Goal: Use online tool/utility: Utilize a website feature to perform a specific function

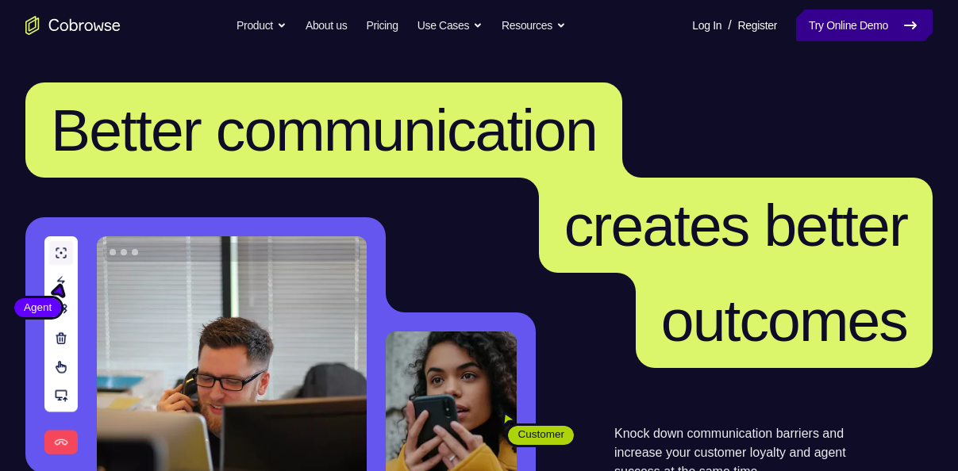
click at [829, 17] on link "Try Online Demo" at bounding box center [864, 26] width 136 height 32
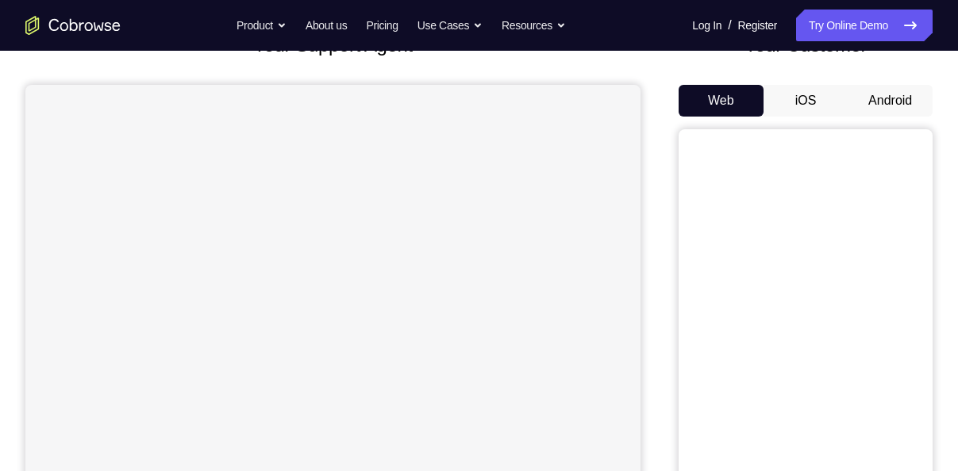
scroll to position [121, 0]
click at [884, 102] on button "Android" at bounding box center [889, 101] width 85 height 32
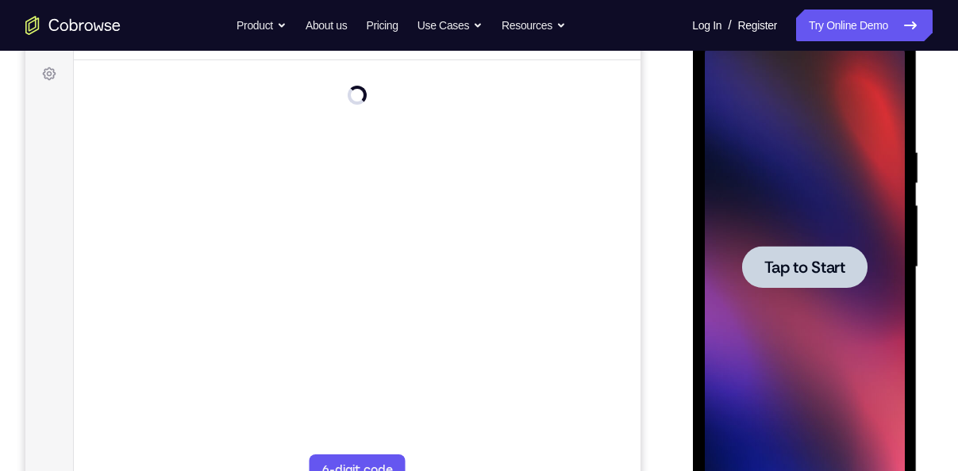
scroll to position [0, 0]
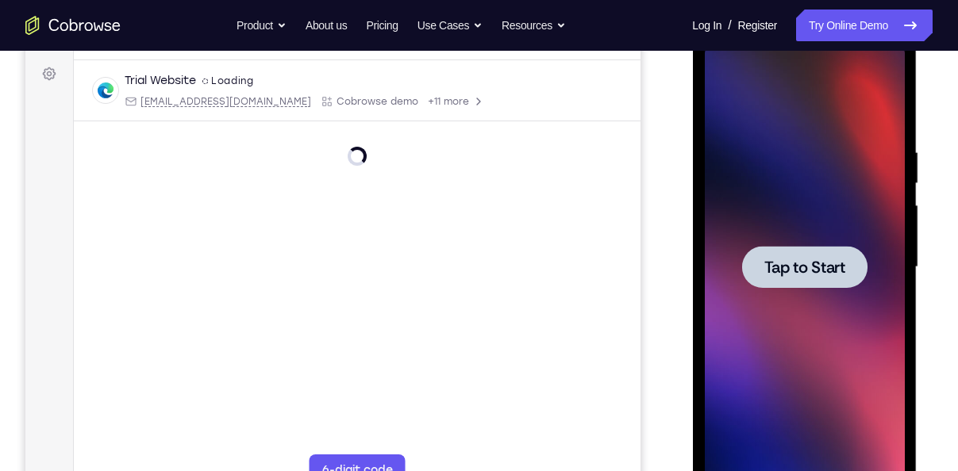
click at [797, 266] on span "Tap to Start" at bounding box center [803, 267] width 81 height 16
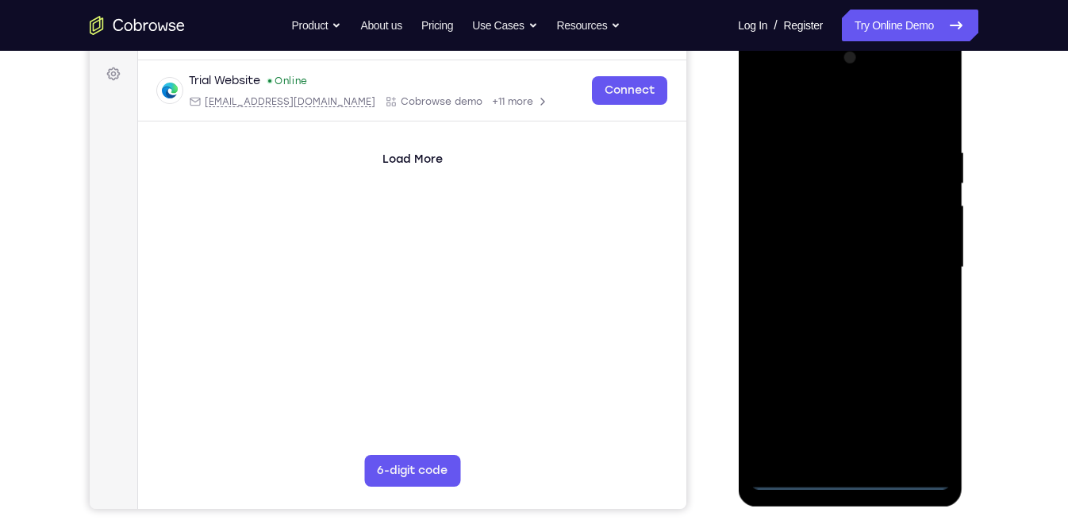
scroll to position [214, 0]
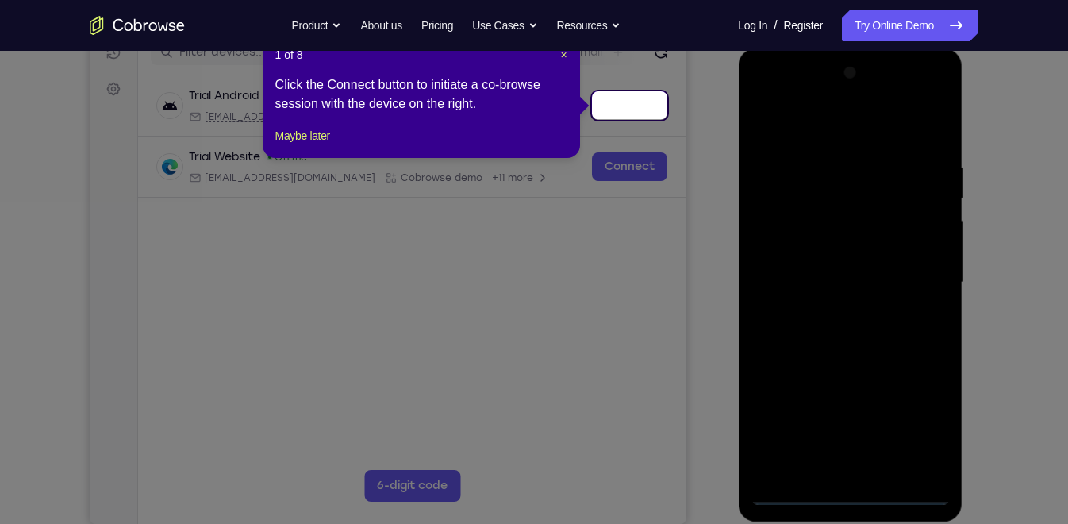
click at [844, 470] on icon at bounding box center [540, 262] width 1081 height 524
click at [564, 51] on span "×" at bounding box center [563, 54] width 6 height 13
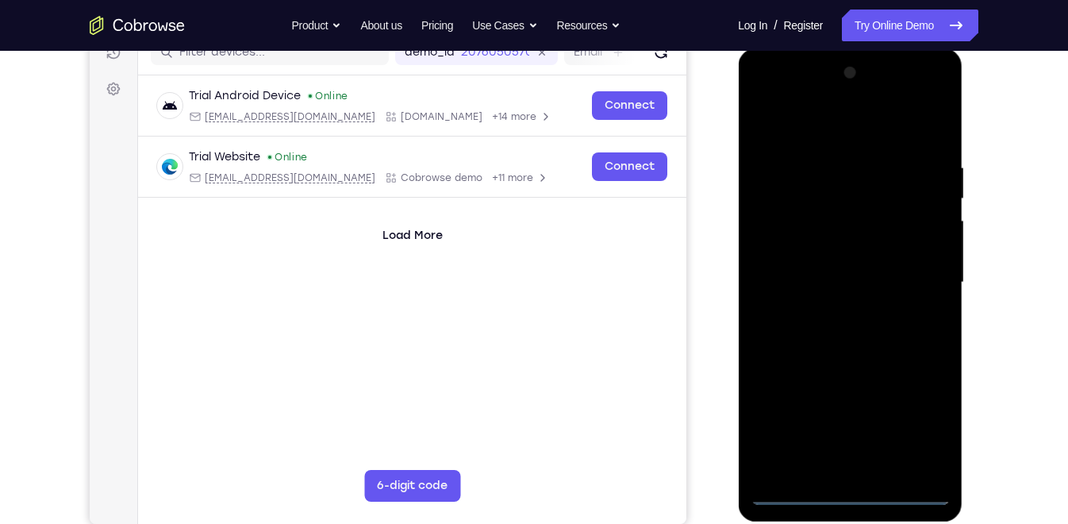
click at [849, 470] on div at bounding box center [850, 282] width 200 height 444
click at [915, 416] on div at bounding box center [850, 282] width 200 height 444
click at [772, 95] on div at bounding box center [850, 282] width 200 height 444
click at [784, 236] on div at bounding box center [850, 282] width 200 height 444
click at [850, 447] on div at bounding box center [850, 282] width 200 height 444
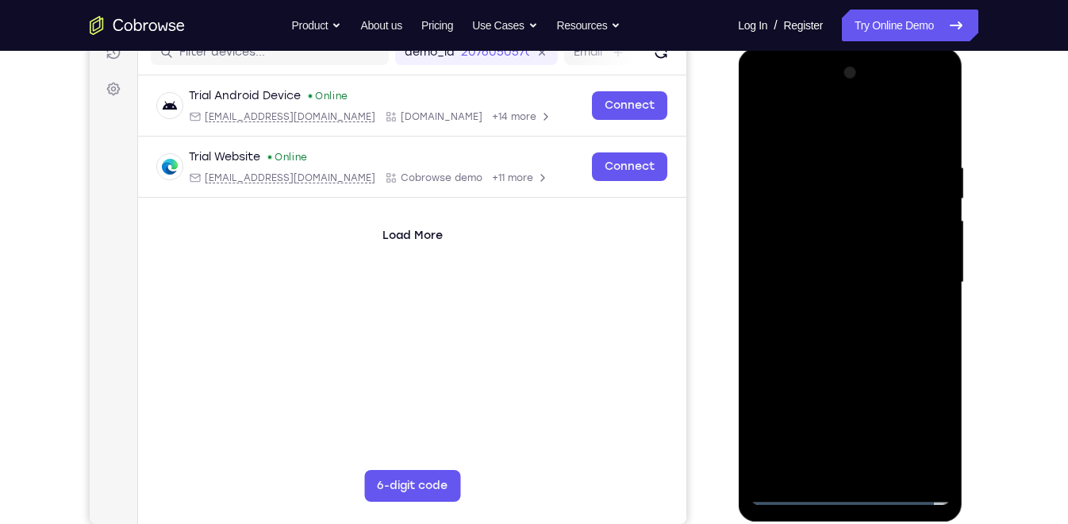
click at [760, 130] on div at bounding box center [850, 282] width 200 height 444
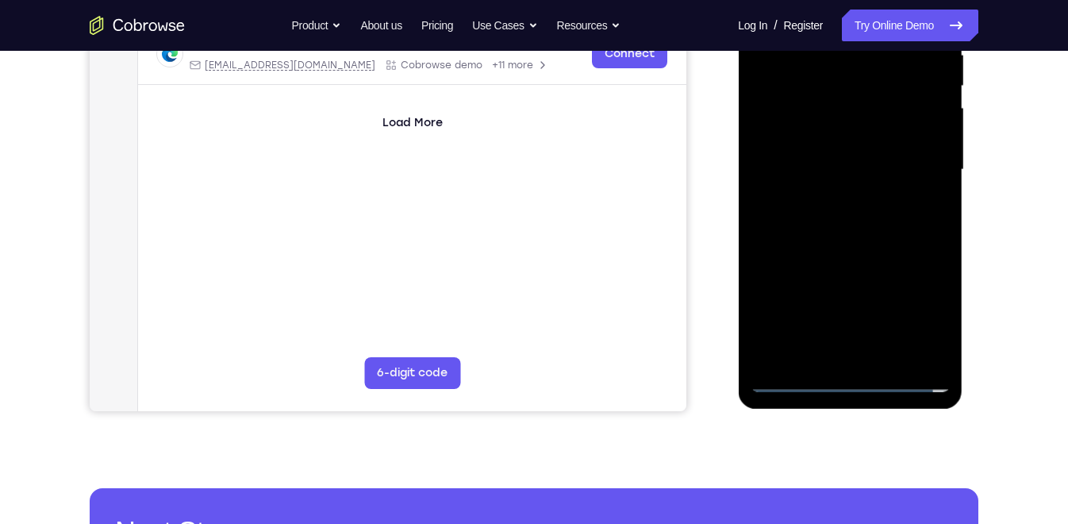
scroll to position [326, 0]
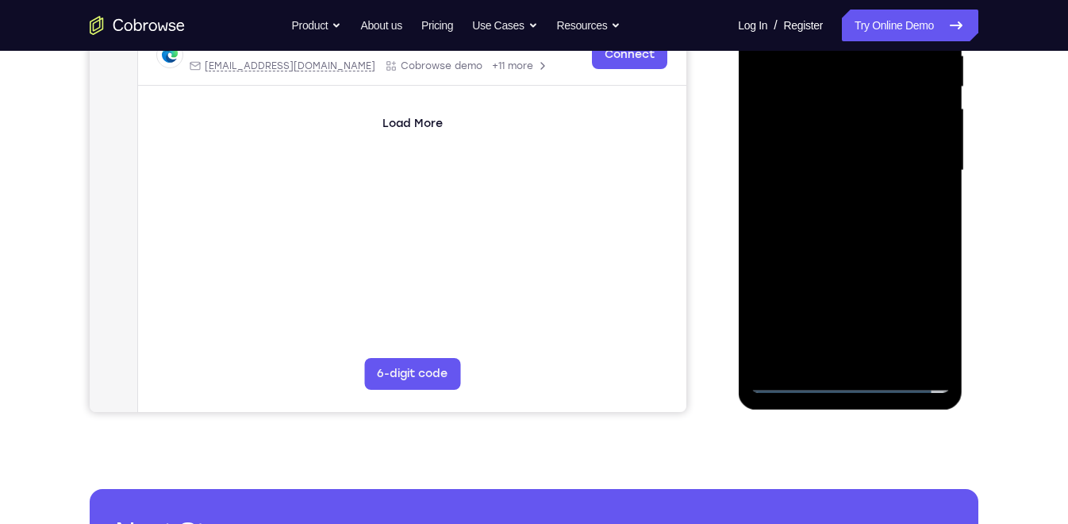
drag, startPoint x: 871, startPoint y: 204, endPoint x: 879, endPoint y: 147, distance: 57.7
click at [879, 147] on div at bounding box center [850, 170] width 200 height 444
click at [868, 331] on div at bounding box center [850, 170] width 200 height 444
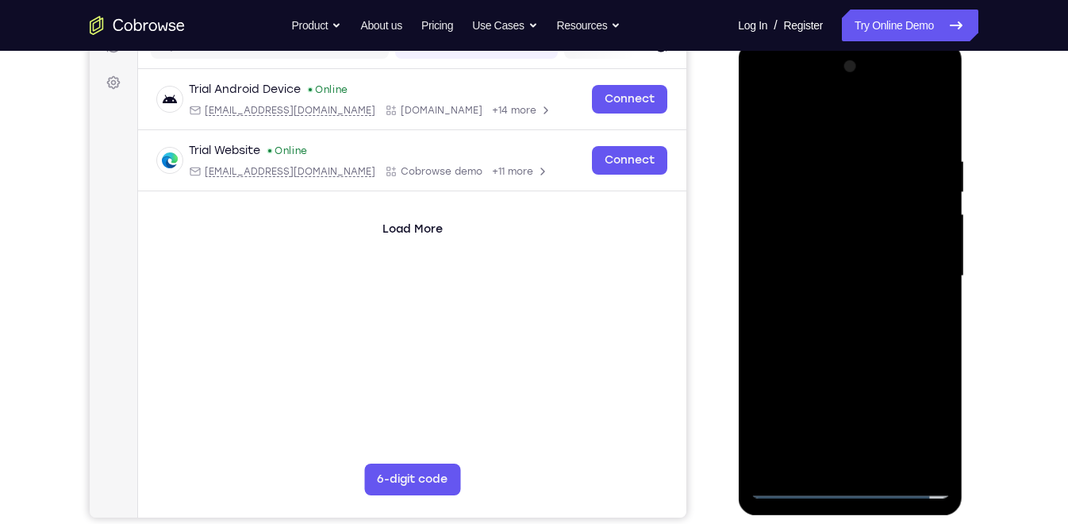
scroll to position [220, 0]
click at [844, 254] on div at bounding box center [850, 277] width 200 height 444
click at [816, 238] on div at bounding box center [850, 277] width 200 height 444
click at [888, 270] on div at bounding box center [850, 277] width 200 height 444
click at [781, 265] on div at bounding box center [850, 277] width 200 height 444
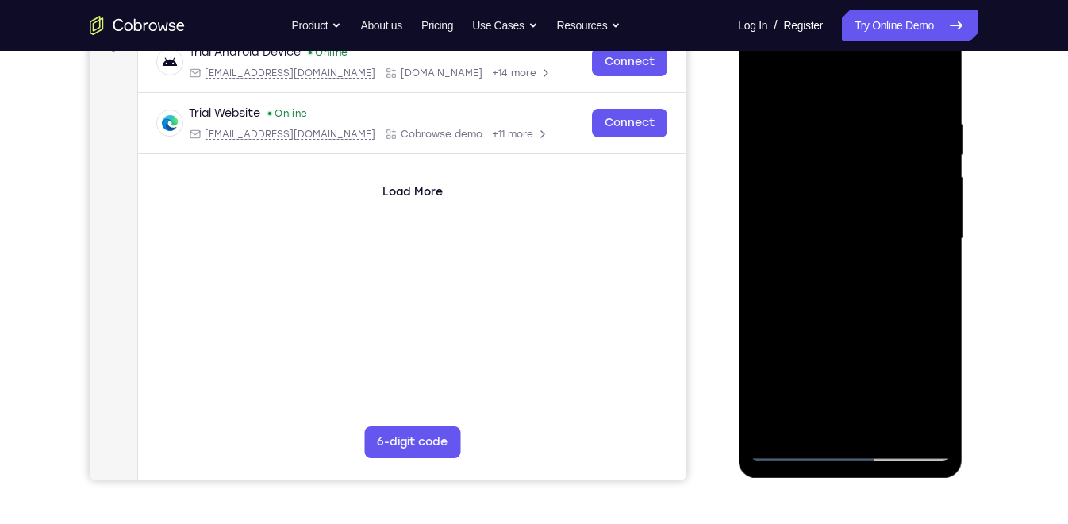
scroll to position [254, 0]
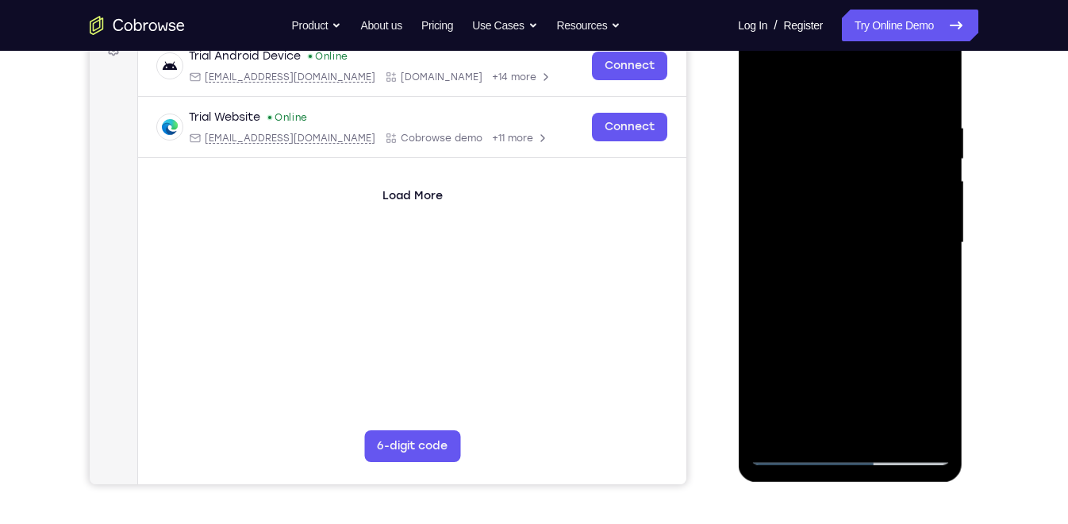
drag, startPoint x: 861, startPoint y: 231, endPoint x: 885, endPoint y: 190, distance: 47.3
click at [885, 190] on div at bounding box center [850, 243] width 200 height 444
click at [865, 260] on div at bounding box center [850, 243] width 200 height 444
click at [788, 202] on div at bounding box center [850, 243] width 200 height 444
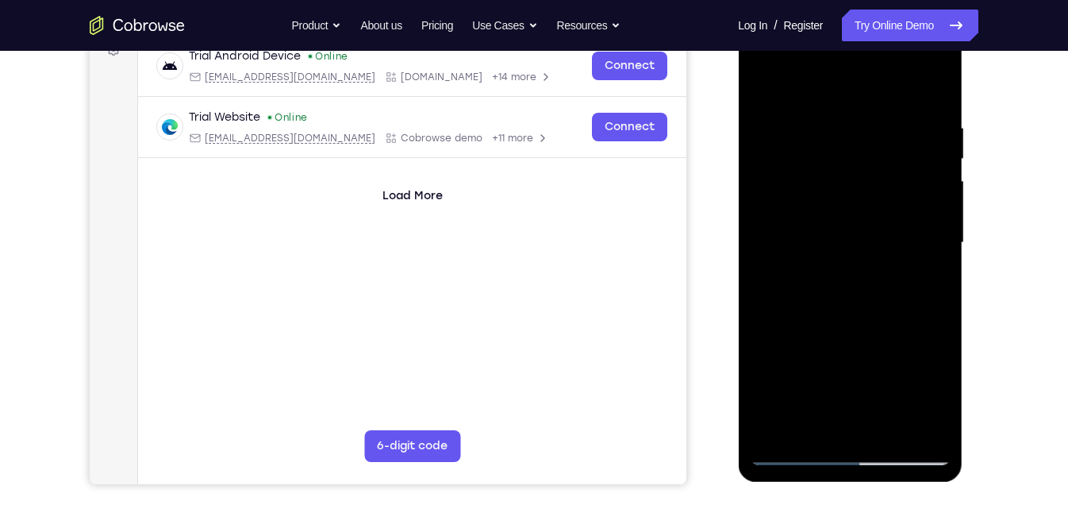
click at [833, 266] on div at bounding box center [850, 243] width 200 height 444
drag, startPoint x: 885, startPoint y: 154, endPoint x: 885, endPoint y: 171, distance: 16.7
click at [885, 171] on div at bounding box center [850, 243] width 200 height 444
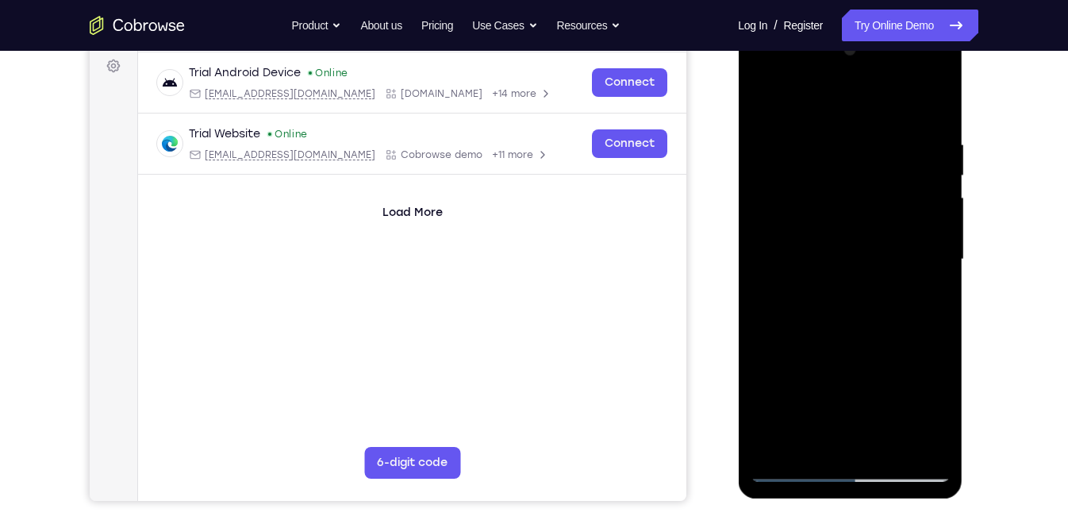
scroll to position [236, 0]
click at [845, 448] on div at bounding box center [850, 260] width 200 height 444
drag, startPoint x: 880, startPoint y: 210, endPoint x: 897, endPoint y: 197, distance: 22.1
click at [897, 197] on div at bounding box center [850, 260] width 200 height 444
drag, startPoint x: 861, startPoint y: 289, endPoint x: 879, endPoint y: 213, distance: 78.3
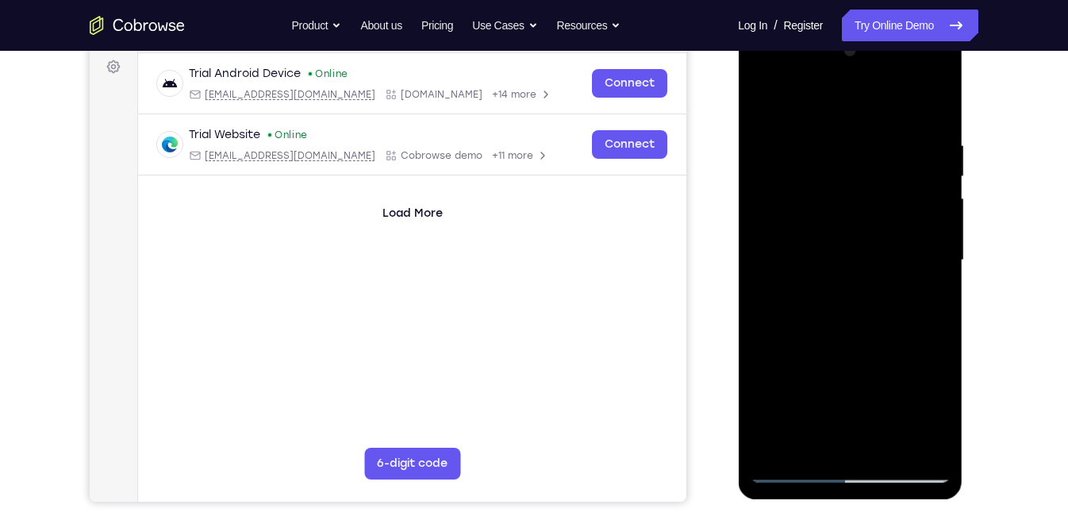
click at [879, 213] on div at bounding box center [850, 260] width 200 height 444
drag, startPoint x: 849, startPoint y: 277, endPoint x: 869, endPoint y: 109, distance: 169.3
click at [869, 109] on div at bounding box center [850, 260] width 200 height 444
drag, startPoint x: 826, startPoint y: 239, endPoint x: 858, endPoint y: 121, distance: 121.8
click at [858, 121] on div at bounding box center [850, 260] width 200 height 444
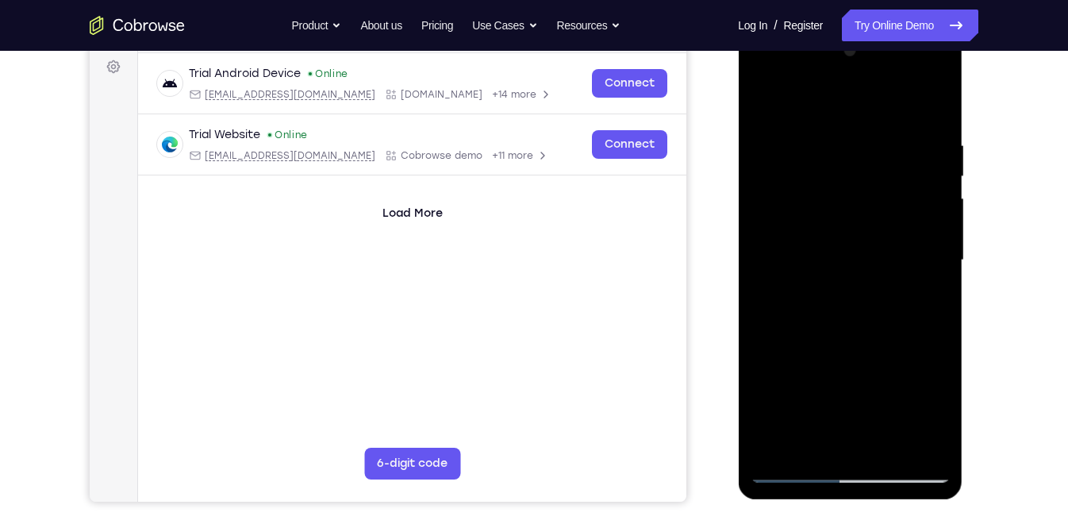
drag, startPoint x: 846, startPoint y: 245, endPoint x: 880, endPoint y: 71, distance: 177.8
click at [880, 71] on div at bounding box center [850, 260] width 200 height 444
drag, startPoint x: 843, startPoint y: 229, endPoint x: 871, endPoint y: 106, distance: 126.8
click at [871, 106] on div at bounding box center [850, 260] width 200 height 444
drag, startPoint x: 835, startPoint y: 244, endPoint x: 869, endPoint y: 151, distance: 99.6
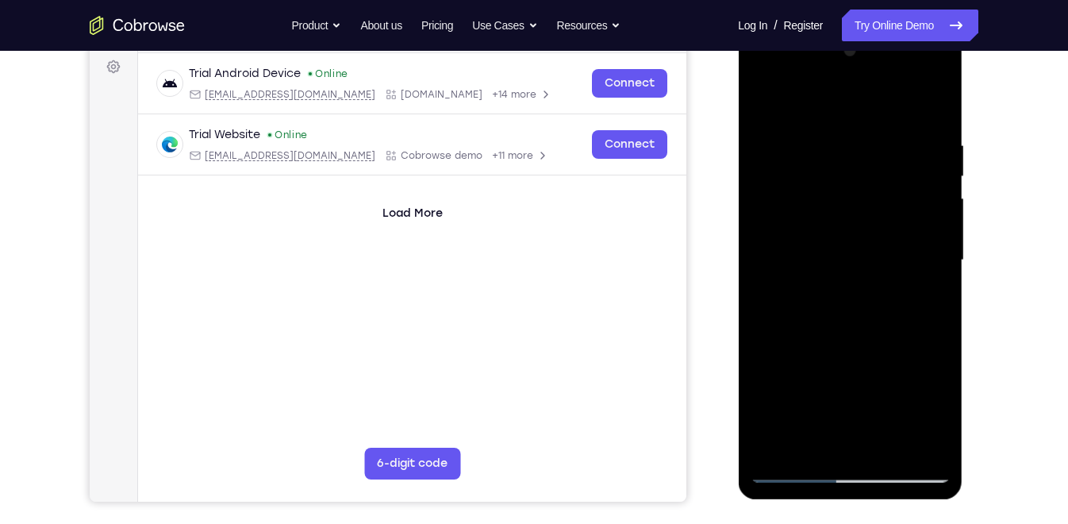
click at [869, 151] on div at bounding box center [850, 260] width 200 height 444
drag, startPoint x: 823, startPoint y: 288, endPoint x: 819, endPoint y: 351, distance: 62.9
click at [819, 351] on div at bounding box center [850, 260] width 200 height 444
drag, startPoint x: 865, startPoint y: 213, endPoint x: 858, endPoint y: 416, distance: 203.2
click at [858, 416] on div at bounding box center [850, 260] width 200 height 444
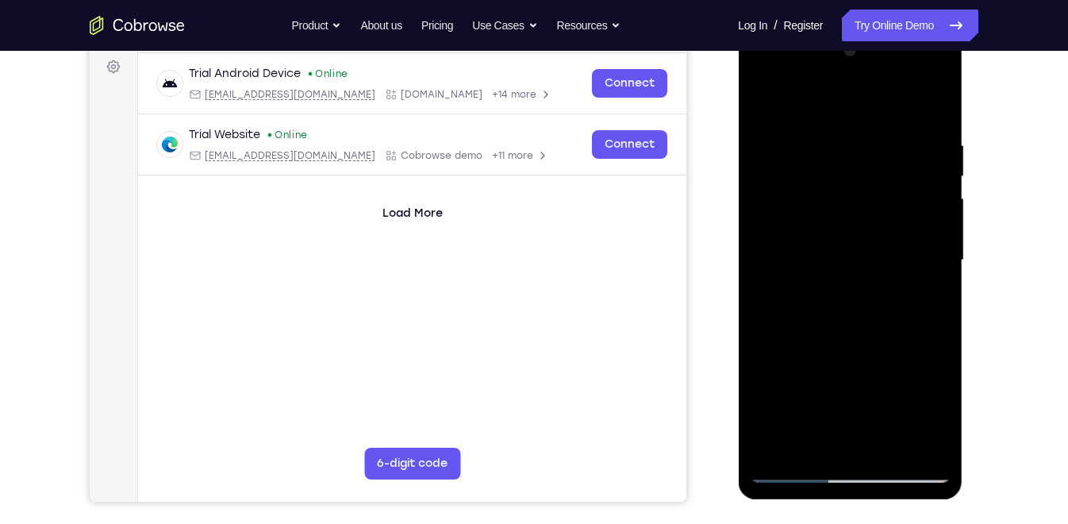
drag, startPoint x: 869, startPoint y: 207, endPoint x: 872, endPoint y: 320, distance: 112.7
click at [872, 320] on div at bounding box center [850, 260] width 200 height 444
drag, startPoint x: 797, startPoint y: 328, endPoint x: 937, endPoint y: 338, distance: 140.0
click at [937, 338] on div at bounding box center [850, 260] width 200 height 444
drag, startPoint x: 873, startPoint y: 194, endPoint x: 886, endPoint y: 371, distance: 177.4
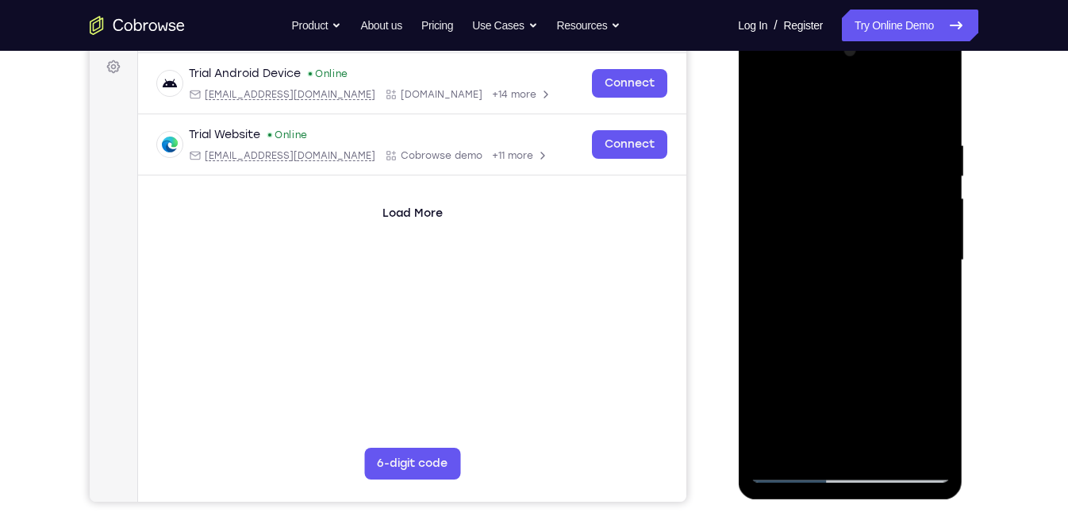
click at [886, 371] on div at bounding box center [850, 260] width 200 height 444
drag, startPoint x: 826, startPoint y: 175, endPoint x: 827, endPoint y: 349, distance: 173.7
click at [827, 349] on div at bounding box center [850, 260] width 200 height 444
drag, startPoint x: 851, startPoint y: 158, endPoint x: 850, endPoint y: 239, distance: 80.9
click at [850, 239] on div at bounding box center [850, 260] width 200 height 444
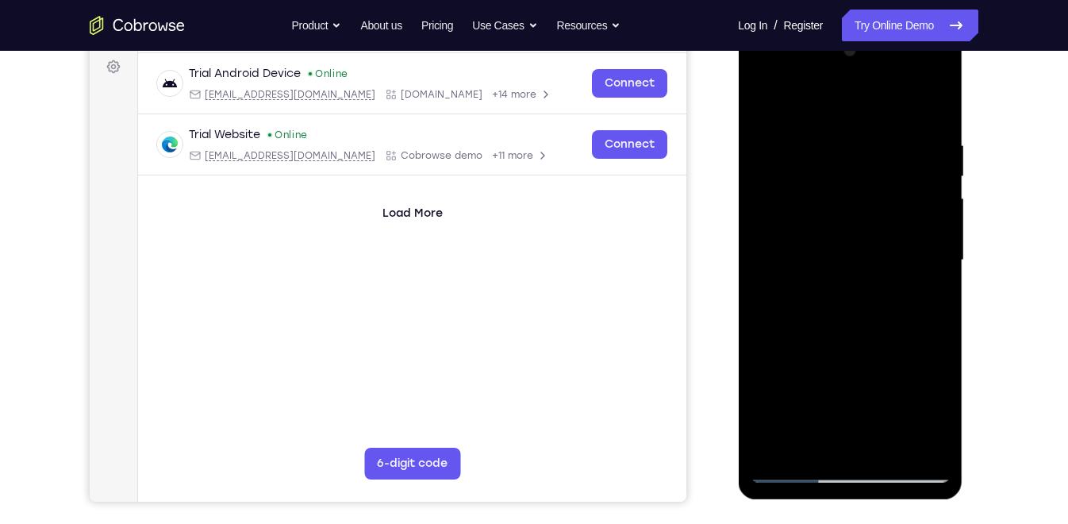
click at [764, 102] on div at bounding box center [850, 260] width 200 height 444
click at [817, 171] on div at bounding box center [850, 260] width 200 height 444
click at [857, 265] on div at bounding box center [850, 260] width 200 height 444
click at [940, 97] on div at bounding box center [850, 260] width 200 height 444
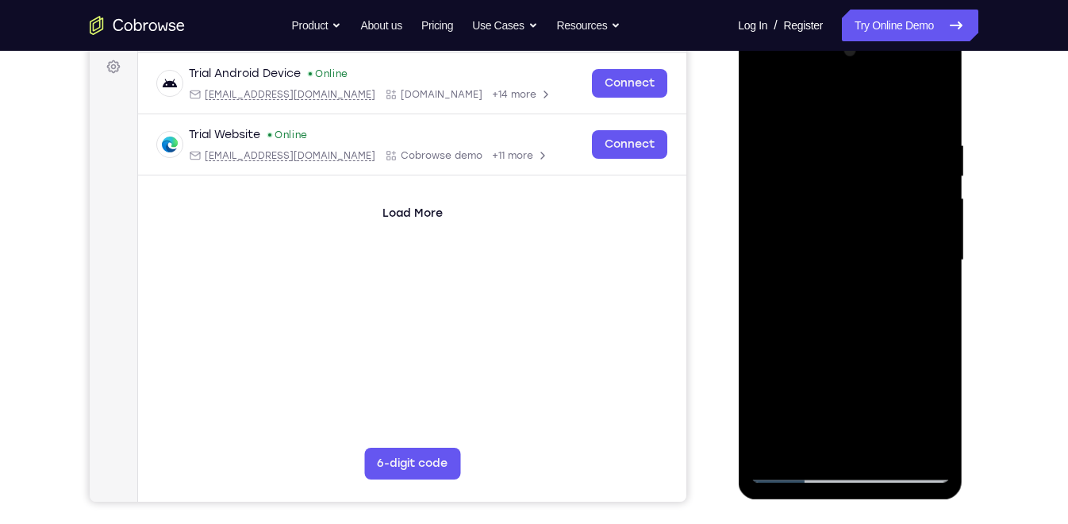
drag, startPoint x: 871, startPoint y: 119, endPoint x: 871, endPoint y: 178, distance: 59.5
click at [871, 178] on div at bounding box center [850, 260] width 200 height 444
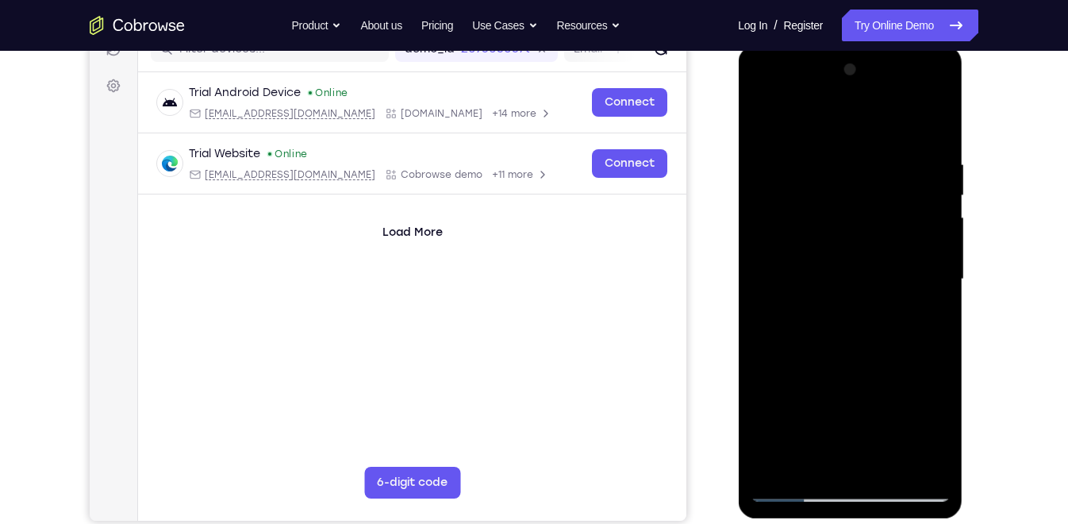
scroll to position [215, 0]
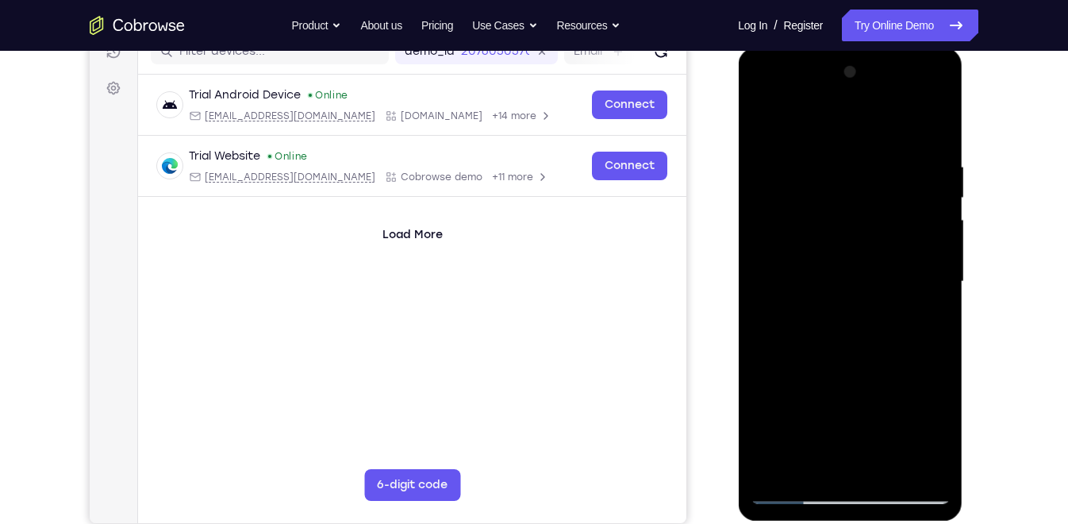
click at [920, 91] on div at bounding box center [850, 281] width 200 height 444
click at [813, 124] on div at bounding box center [850, 281] width 200 height 444
click at [918, 270] on div at bounding box center [850, 281] width 200 height 444
click at [831, 309] on div at bounding box center [850, 281] width 200 height 444
click at [818, 264] on div at bounding box center [850, 281] width 200 height 444
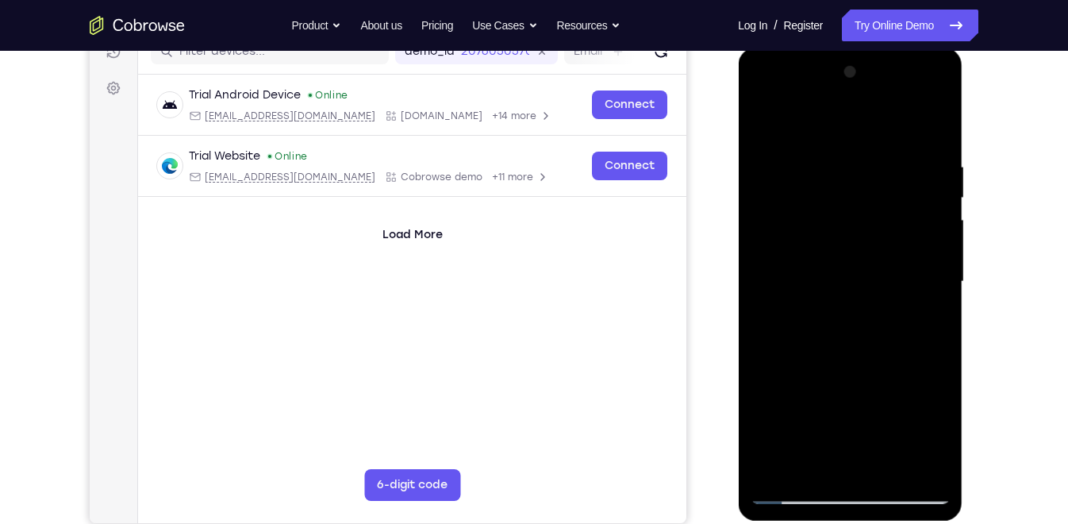
click at [815, 248] on div at bounding box center [850, 281] width 200 height 444
click at [858, 277] on div at bounding box center [850, 281] width 200 height 444
click at [892, 193] on div at bounding box center [850, 281] width 200 height 444
click at [862, 331] on div at bounding box center [850, 281] width 200 height 444
click at [865, 363] on div at bounding box center [850, 281] width 200 height 444
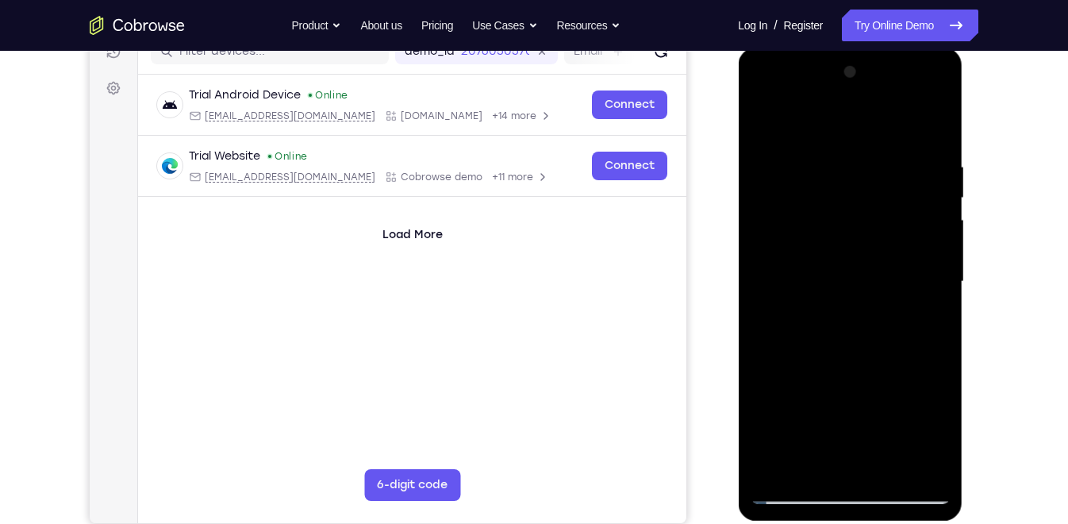
click at [863, 202] on div at bounding box center [850, 281] width 200 height 444
drag, startPoint x: 784, startPoint y: 126, endPoint x: 965, endPoint y: 135, distance: 181.9
click at [957, 135] on html "Online web based iOS Simulators and Android Emulators. Run iPhone, iPad, Mobile…" at bounding box center [851, 286] width 226 height 476
drag, startPoint x: 858, startPoint y: 186, endPoint x: 878, endPoint y: 163, distance: 29.8
click at [878, 163] on div at bounding box center [850, 281] width 200 height 444
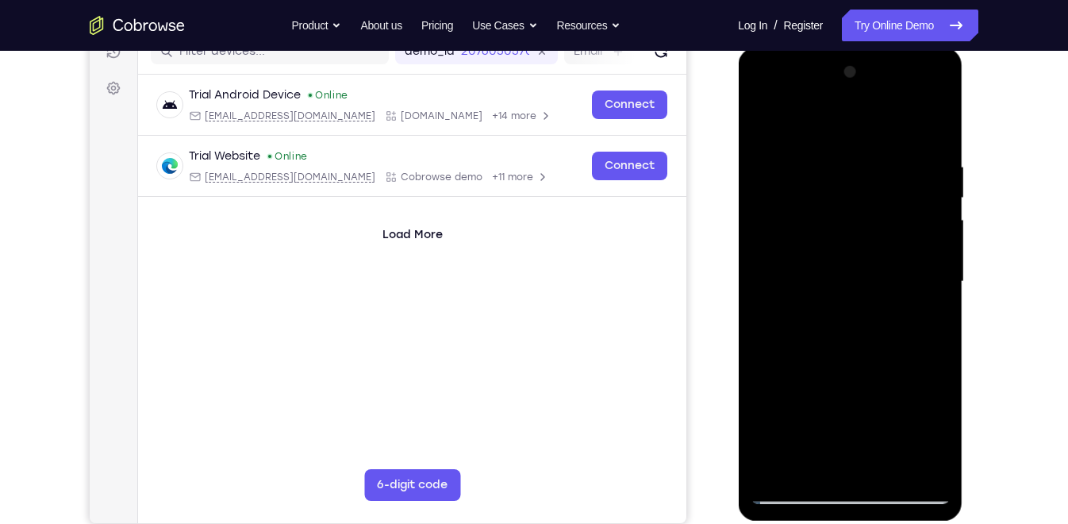
click at [770, 144] on div at bounding box center [850, 281] width 200 height 444
click at [896, 319] on div at bounding box center [850, 281] width 200 height 444
drag, startPoint x: 890, startPoint y: 191, endPoint x: 907, endPoint y: 244, distance: 55.7
click at [907, 244] on div at bounding box center [850, 281] width 200 height 444
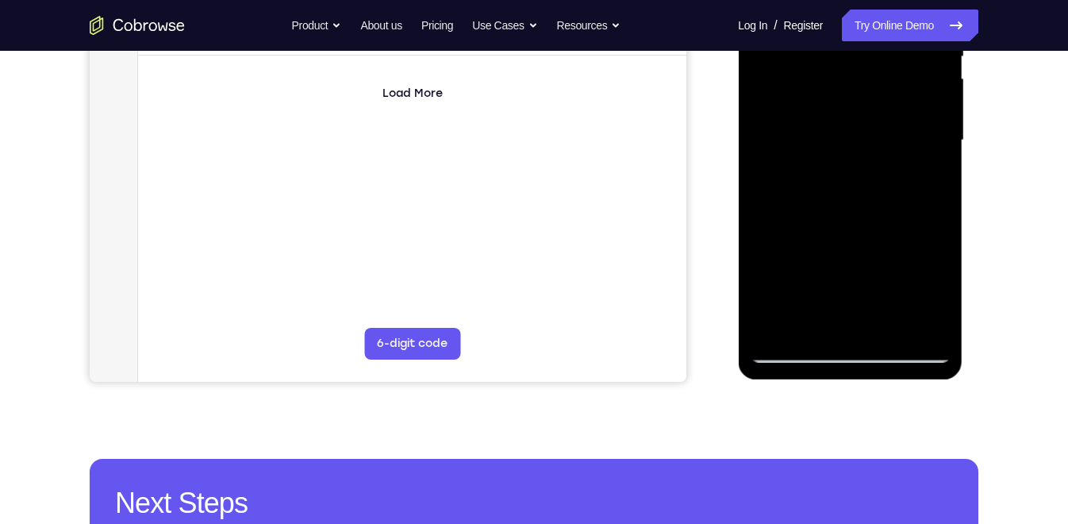
scroll to position [362, 0]
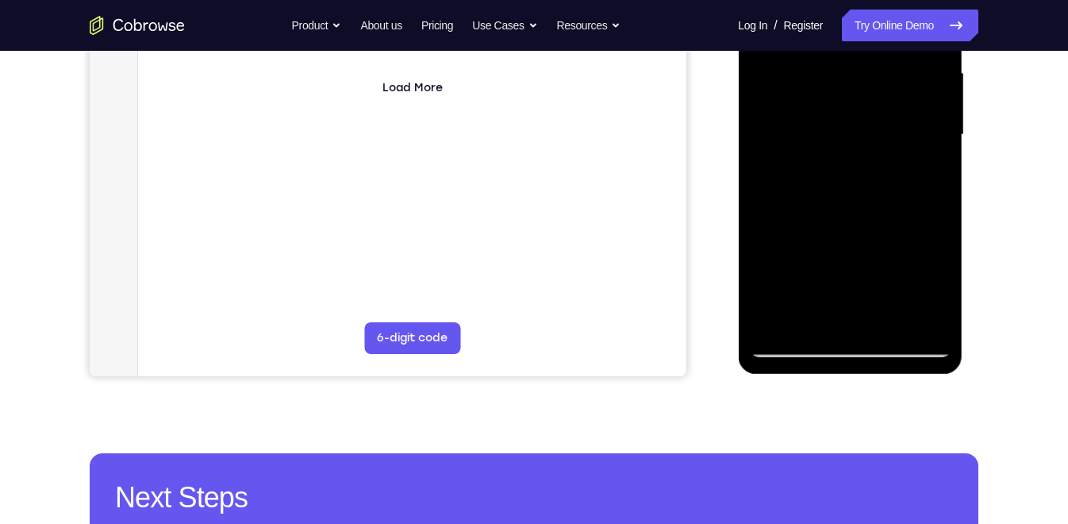
click at [894, 321] on div at bounding box center [850, 135] width 200 height 444
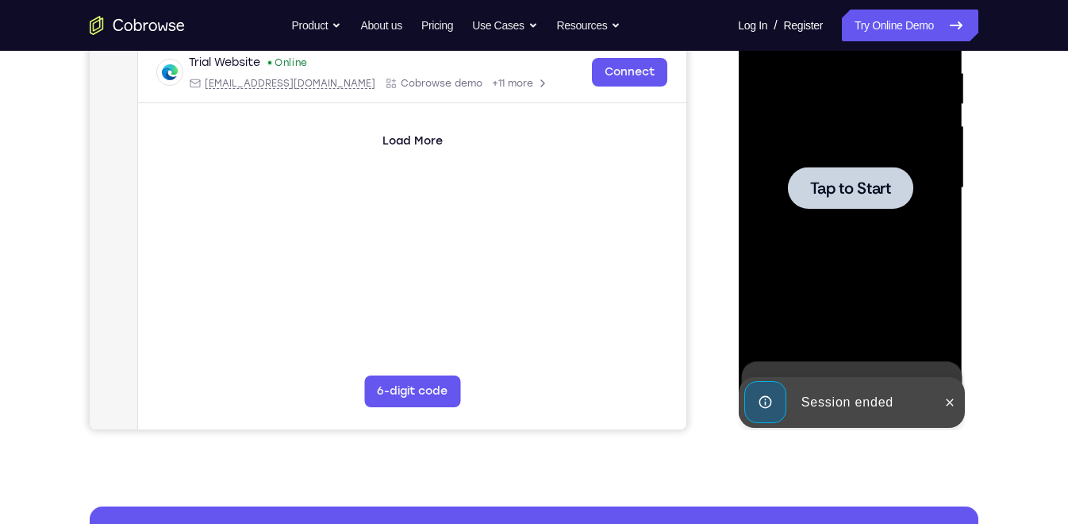
scroll to position [308, 0]
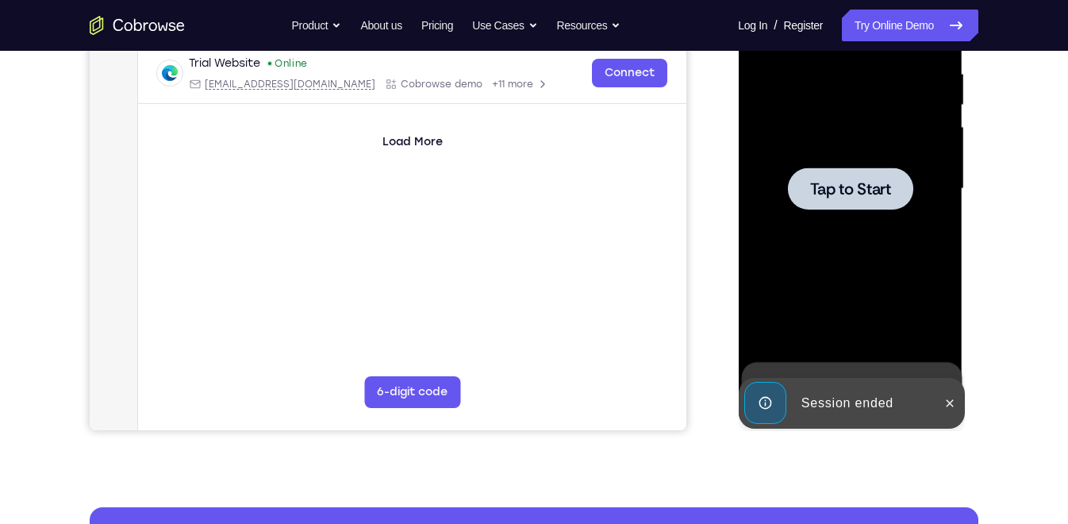
click at [840, 186] on span "Tap to Start" at bounding box center [849, 189] width 81 height 16
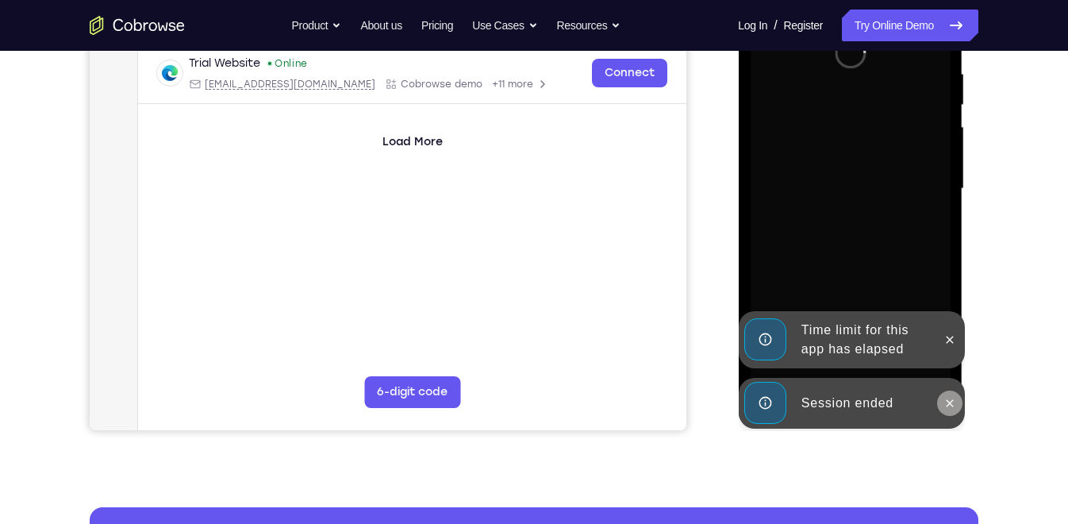
click at [949, 403] on icon at bounding box center [949, 402] width 7 height 7
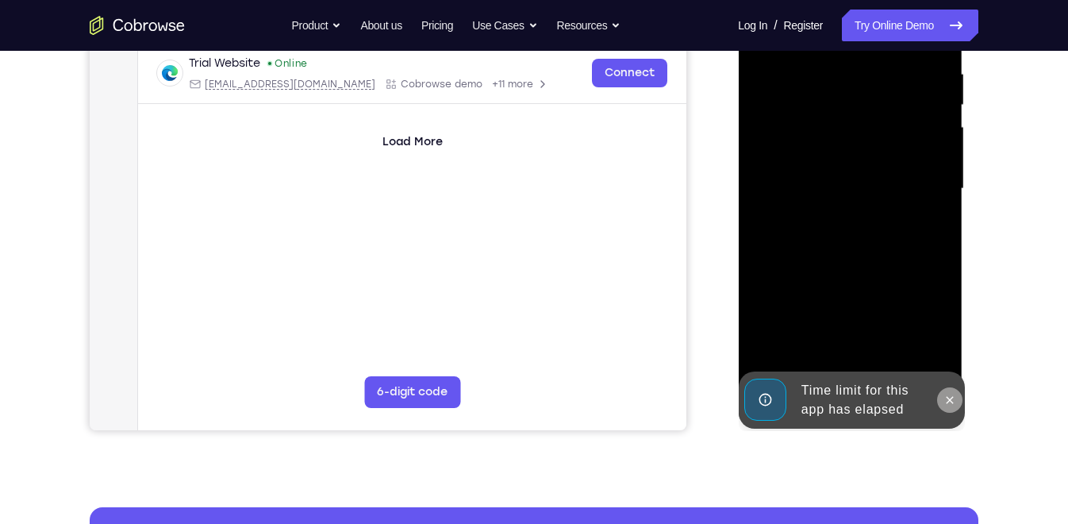
click at [949, 399] on icon at bounding box center [949, 399] width 7 height 7
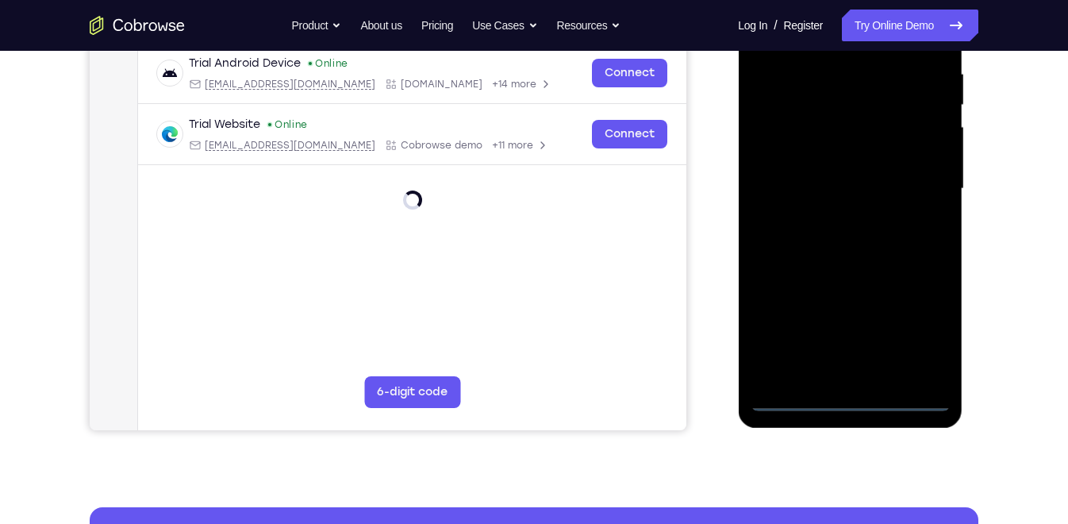
click at [850, 401] on div at bounding box center [850, 189] width 200 height 444
click at [923, 329] on div at bounding box center [850, 189] width 200 height 444
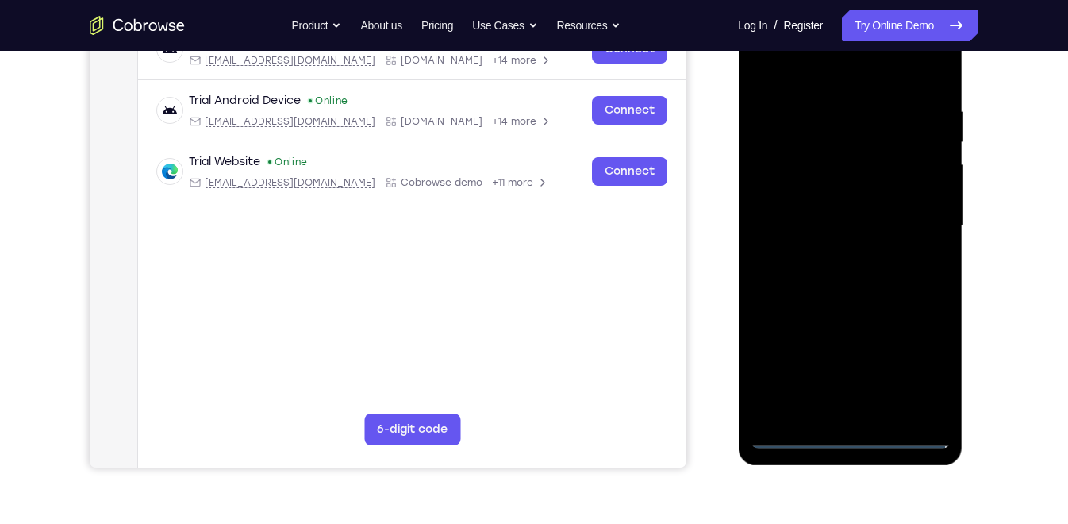
scroll to position [271, 0]
click at [818, 59] on div at bounding box center [850, 226] width 200 height 444
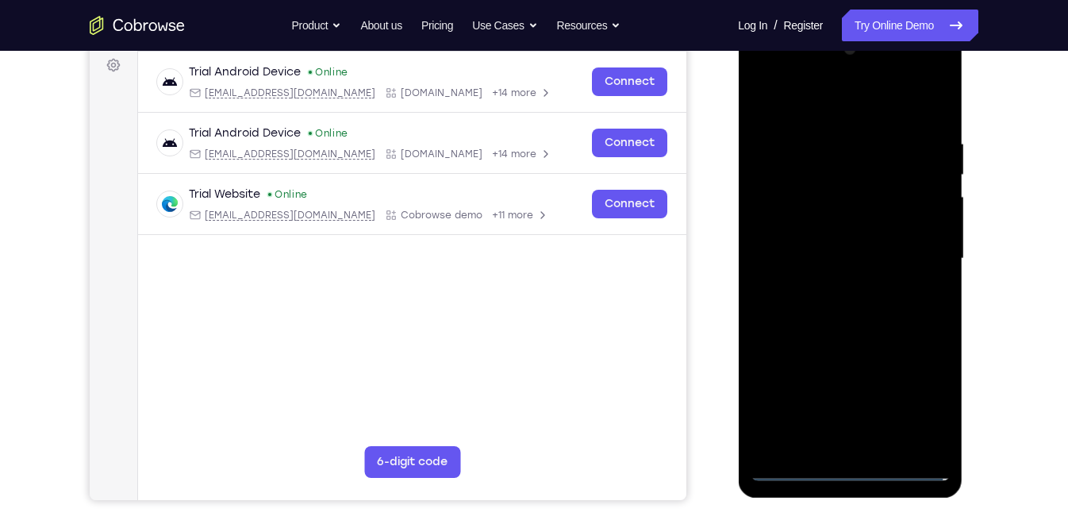
scroll to position [226, 0]
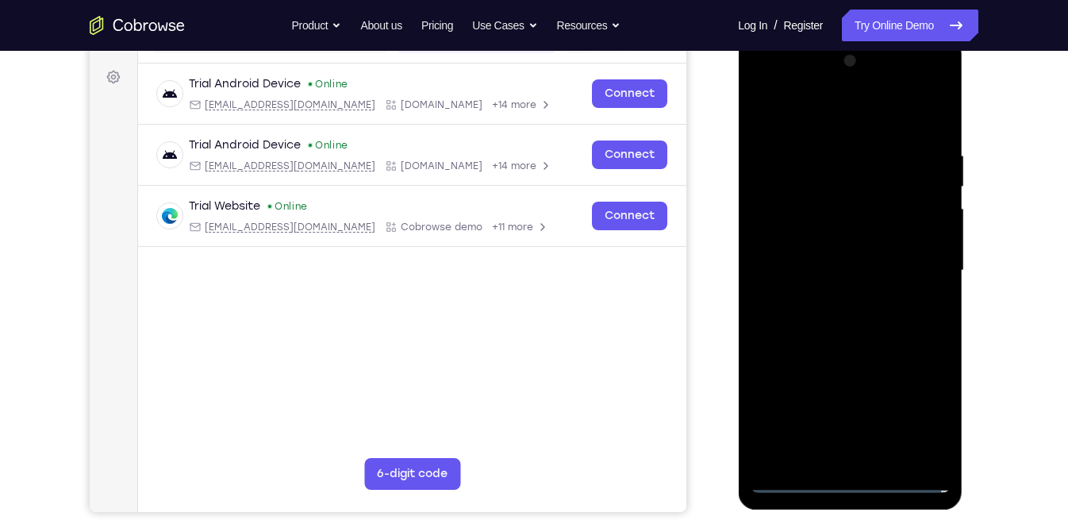
click at [785, 226] on div at bounding box center [850, 270] width 200 height 444
click at [837, 276] on div at bounding box center [850, 270] width 200 height 444
click at [813, 249] on div at bounding box center [850, 270] width 200 height 444
click at [819, 287] on div at bounding box center [850, 270] width 200 height 444
drag, startPoint x: 794, startPoint y: 117, endPoint x: 1015, endPoint y: 121, distance: 220.6
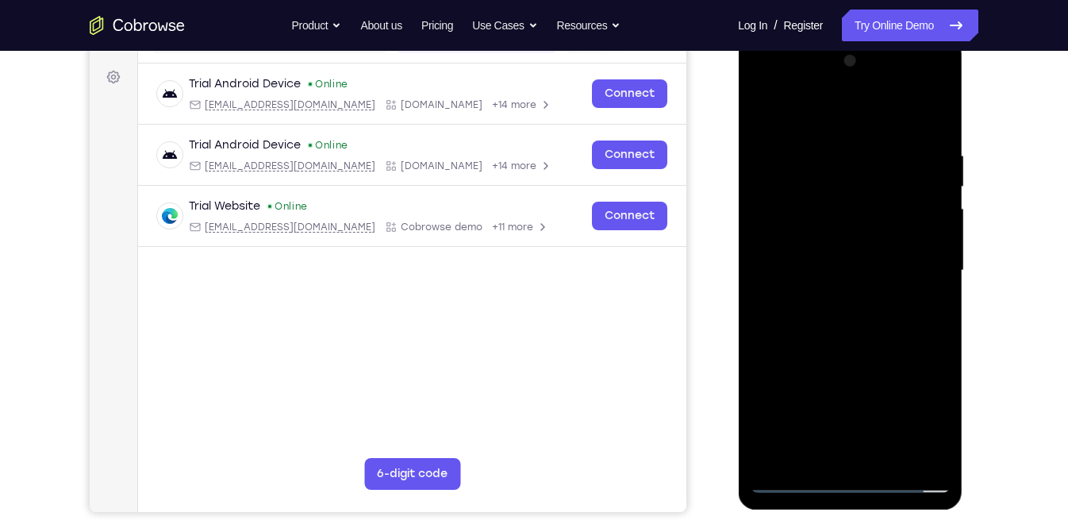
click at [957, 121] on html "Online web based iOS Simulators and Android Emulators. Run iPhone, iPad, Mobile…" at bounding box center [851, 274] width 226 height 476
click at [816, 340] on div at bounding box center [850, 270] width 200 height 444
click at [858, 227] on div at bounding box center [850, 270] width 200 height 444
drag, startPoint x: 844, startPoint y: 362, endPoint x: 858, endPoint y: 272, distance: 90.8
click at [858, 272] on div at bounding box center [850, 270] width 200 height 444
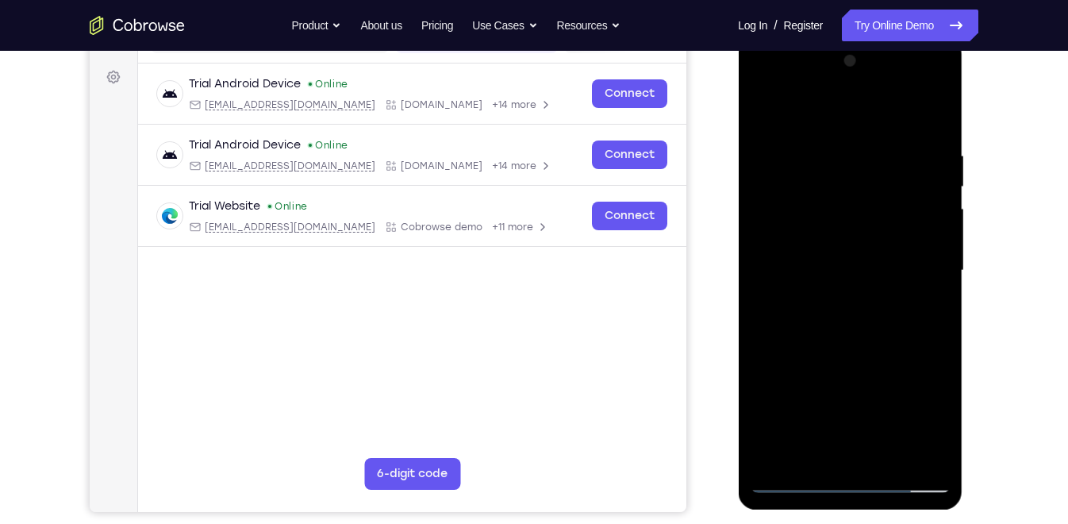
drag, startPoint x: 852, startPoint y: 387, endPoint x: 860, endPoint y: 263, distance: 124.8
click at [860, 263] on div at bounding box center [850, 270] width 200 height 444
click at [813, 451] on div at bounding box center [850, 270] width 200 height 444
click at [813, 236] on div at bounding box center [850, 270] width 200 height 444
click at [858, 297] on div at bounding box center [850, 270] width 200 height 444
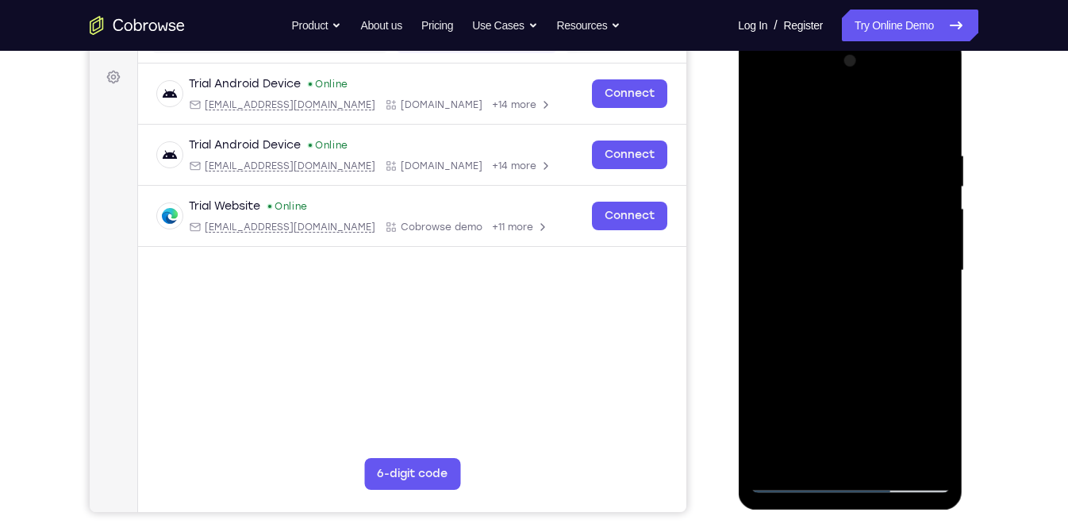
click at [917, 81] on div at bounding box center [850, 270] width 200 height 444
click at [764, 81] on div at bounding box center [850, 270] width 200 height 444
click at [920, 259] on div at bounding box center [850, 270] width 200 height 444
click at [914, 86] on div at bounding box center [850, 270] width 200 height 444
click at [802, 109] on div at bounding box center [850, 270] width 200 height 444
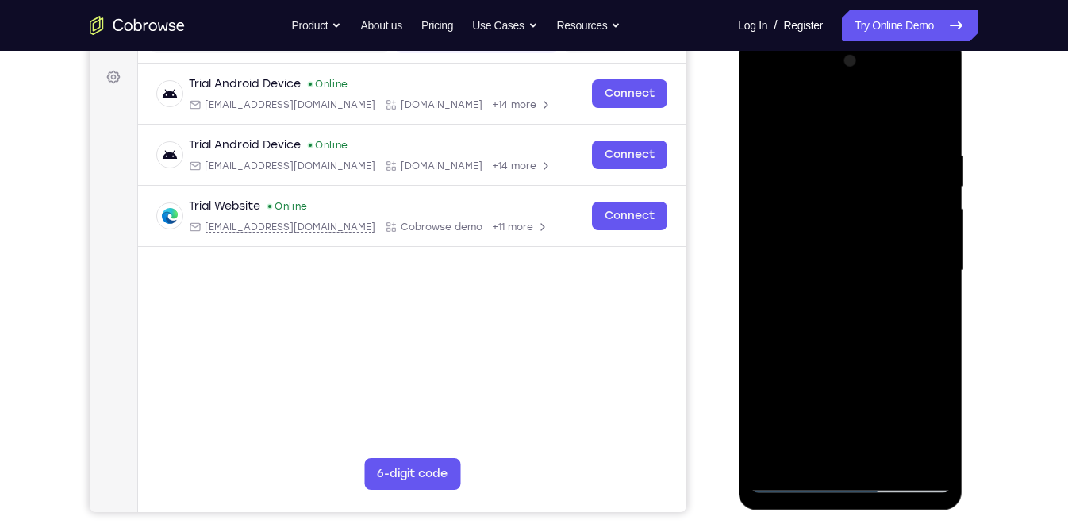
drag, startPoint x: 793, startPoint y: 240, endPoint x: 784, endPoint y: 240, distance: 9.6
click at [784, 240] on div at bounding box center [850, 270] width 200 height 444
click at [792, 240] on div at bounding box center [850, 270] width 200 height 444
click at [929, 232] on div at bounding box center [850, 270] width 200 height 444
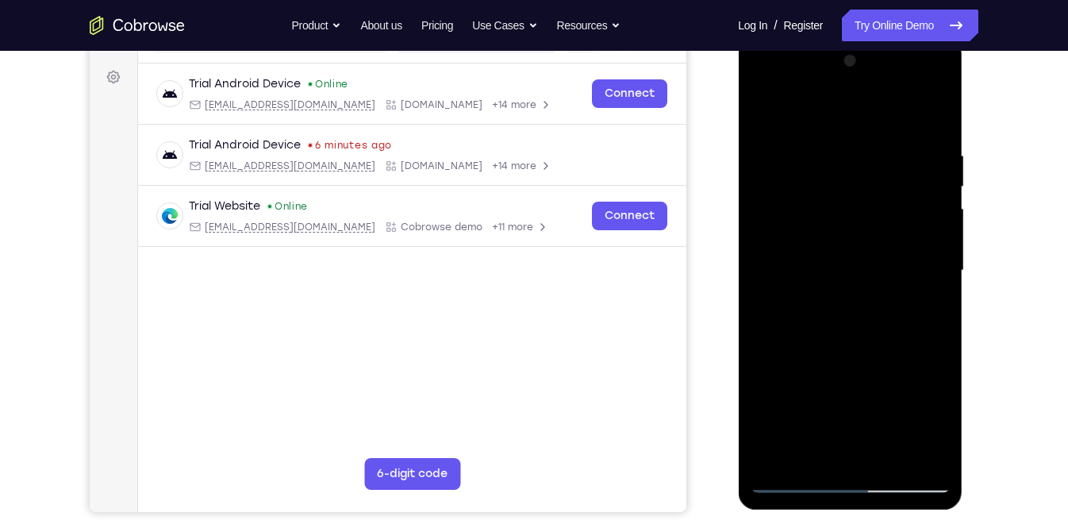
click at [871, 305] on div at bounding box center [850, 270] width 200 height 444
click at [917, 83] on div at bounding box center [850, 270] width 200 height 444
click at [814, 145] on div at bounding box center [850, 270] width 200 height 444
click at [834, 301] on div at bounding box center [850, 270] width 200 height 444
click at [843, 261] on div at bounding box center [850, 270] width 200 height 444
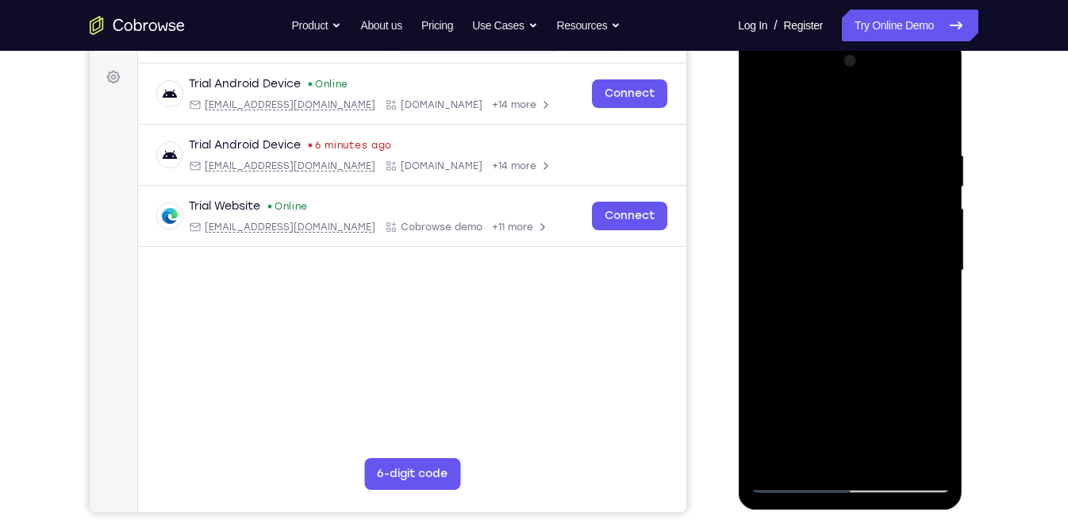
click at [843, 240] on div at bounding box center [850, 270] width 200 height 444
click at [824, 269] on div at bounding box center [850, 270] width 200 height 444
click at [919, 85] on div at bounding box center [850, 270] width 200 height 444
click at [817, 116] on div at bounding box center [850, 270] width 200 height 444
drag, startPoint x: 846, startPoint y: 308, endPoint x: 871, endPoint y: 182, distance: 128.5
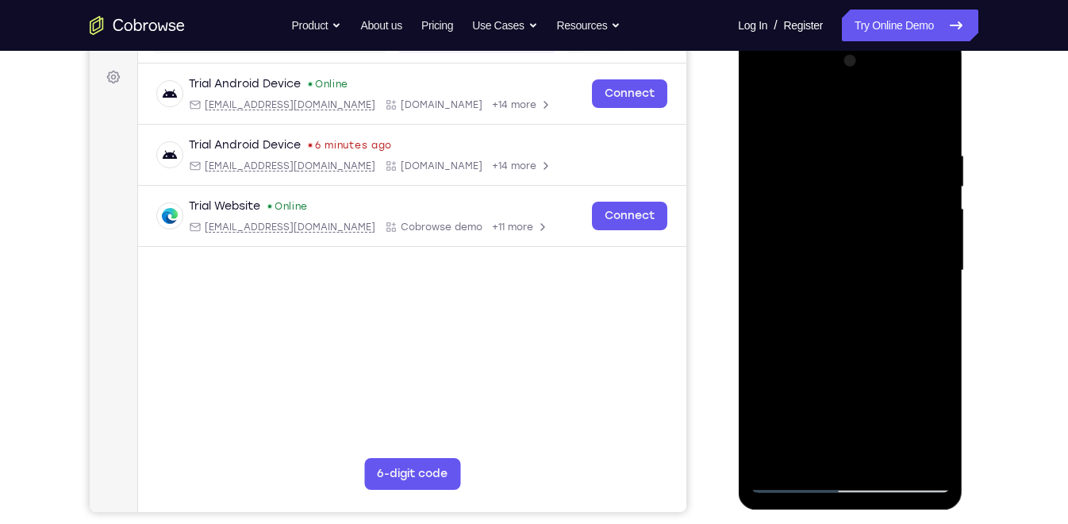
click at [871, 182] on div at bounding box center [850, 270] width 200 height 444
drag, startPoint x: 822, startPoint y: 304, endPoint x: 857, endPoint y: 167, distance: 141.6
click at [857, 167] on div at bounding box center [850, 270] width 200 height 444
drag, startPoint x: 852, startPoint y: 256, endPoint x: 845, endPoint y: 82, distance: 174.7
click at [845, 82] on div at bounding box center [850, 270] width 200 height 444
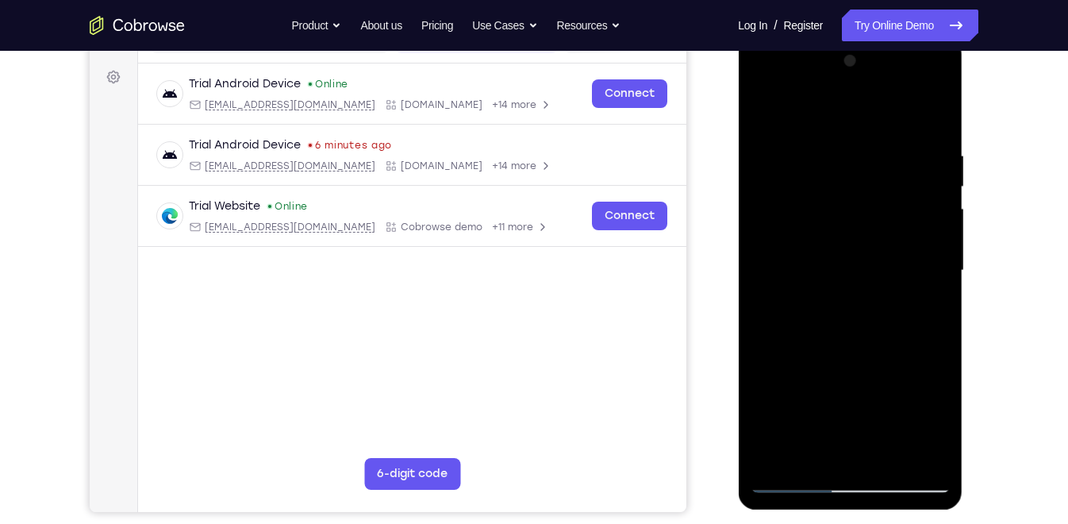
drag, startPoint x: 858, startPoint y: 265, endPoint x: 876, endPoint y: 129, distance: 137.6
click at [876, 129] on div at bounding box center [850, 270] width 200 height 444
click at [915, 79] on div at bounding box center [850, 270] width 200 height 444
click at [846, 146] on div at bounding box center [850, 270] width 200 height 444
click at [869, 342] on div at bounding box center [850, 270] width 200 height 444
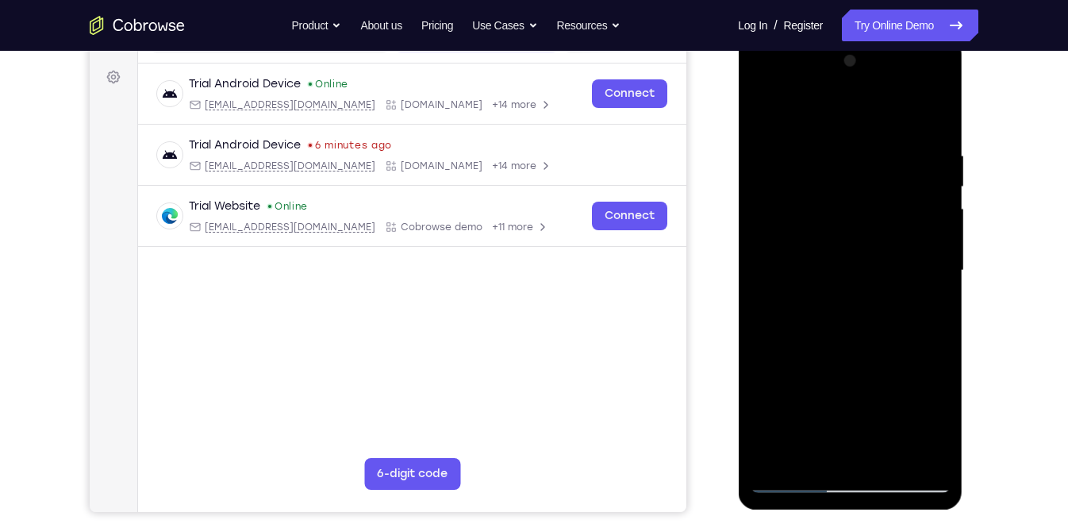
drag, startPoint x: 823, startPoint y: 111, endPoint x: 1749, endPoint y: 156, distance: 927.7
click at [957, 121] on html "Online web based iOS Simulators and Android Emulators. Run iPhone, iPad, Mobile…" at bounding box center [851, 274] width 226 height 476
click at [891, 454] on div at bounding box center [850, 270] width 200 height 444
click at [846, 348] on div at bounding box center [850, 270] width 200 height 444
drag, startPoint x: 840, startPoint y: 349, endPoint x: 859, endPoint y: 230, distance: 120.5
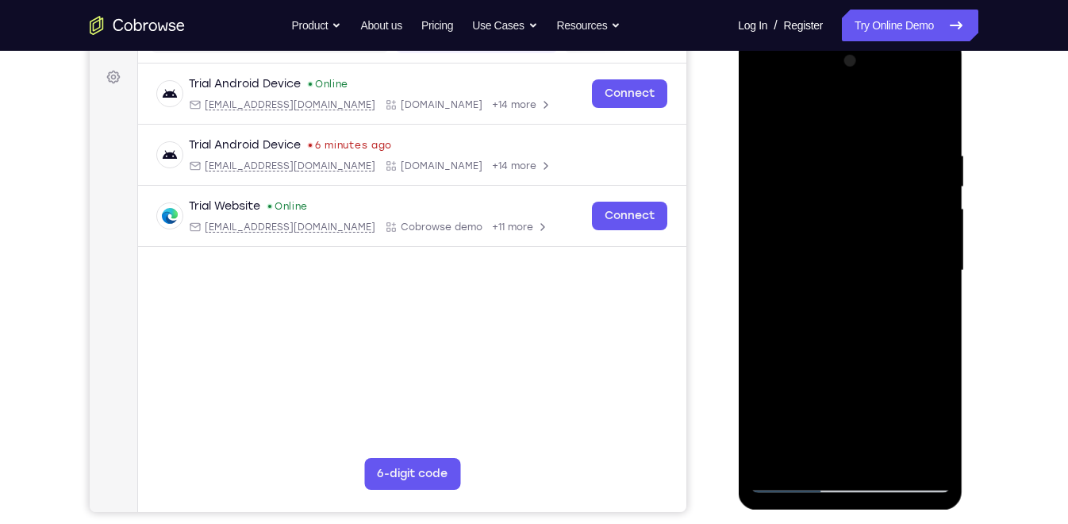
click at [859, 230] on div at bounding box center [850, 270] width 200 height 444
drag, startPoint x: 832, startPoint y: 410, endPoint x: 869, endPoint y: 271, distance: 144.5
click at [869, 271] on div at bounding box center [850, 270] width 200 height 444
click at [819, 396] on div at bounding box center [850, 270] width 200 height 444
click at [785, 447] on div at bounding box center [850, 270] width 200 height 444
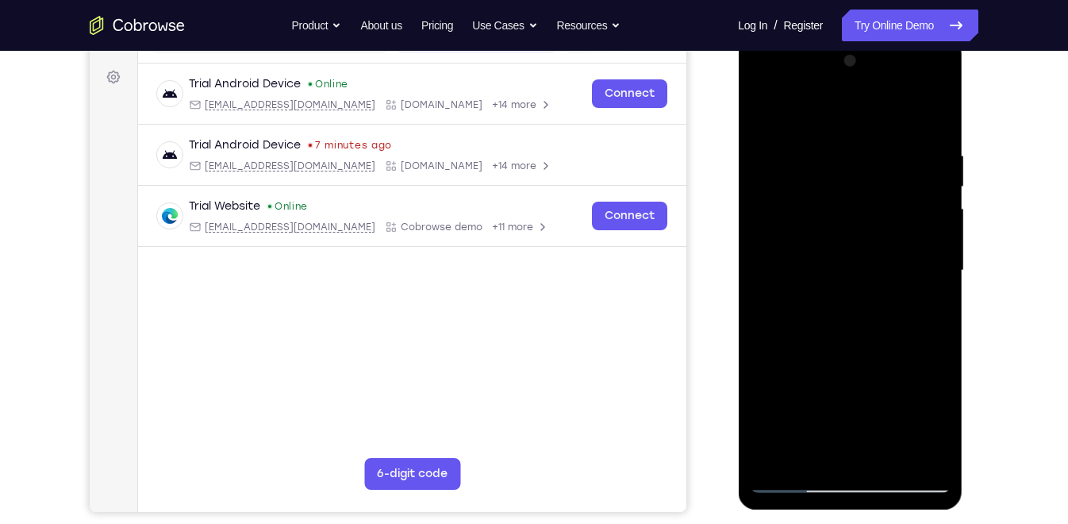
click at [933, 420] on div at bounding box center [850, 270] width 200 height 444
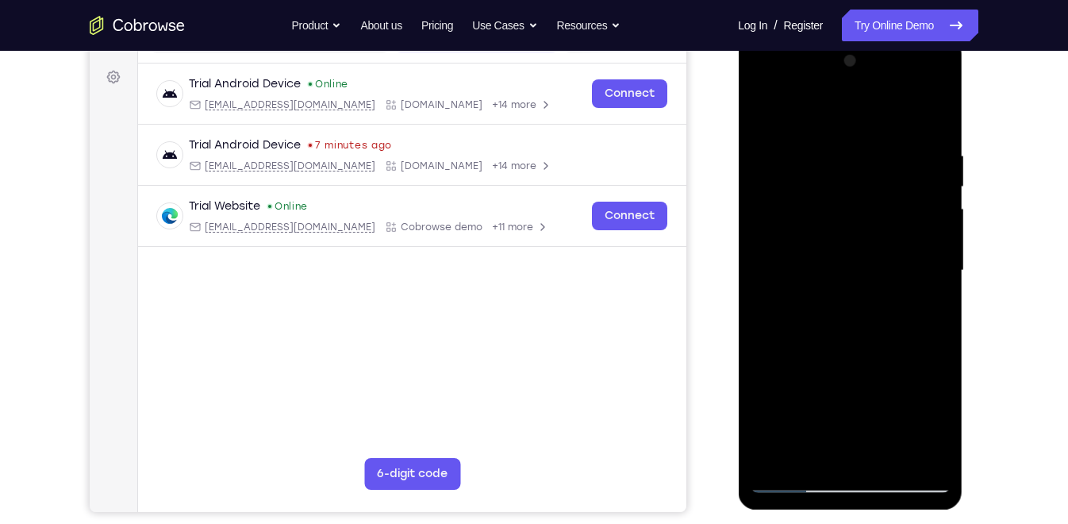
click at [933, 420] on div at bounding box center [850, 270] width 200 height 444
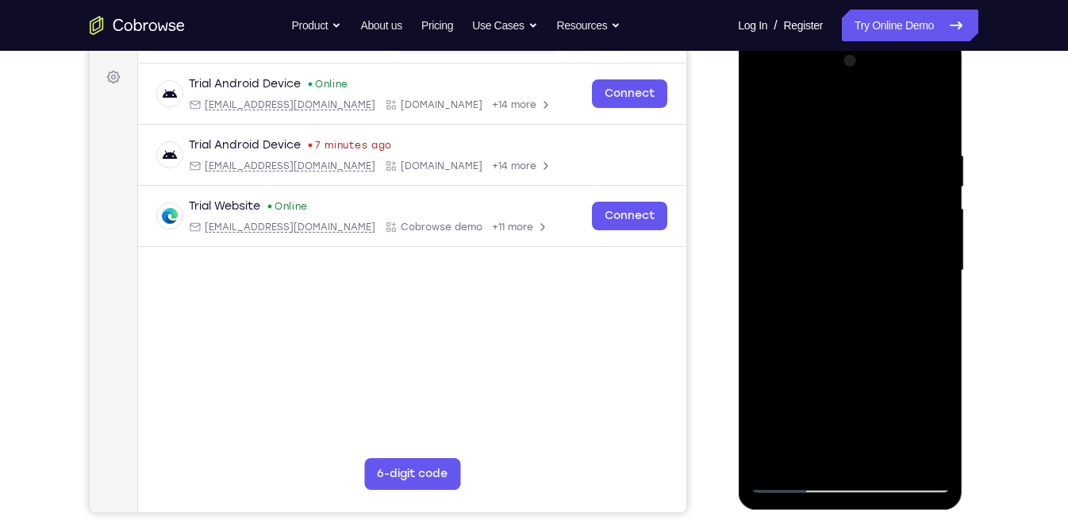
click at [933, 420] on div at bounding box center [850, 270] width 200 height 444
click at [792, 303] on div at bounding box center [850, 270] width 200 height 444
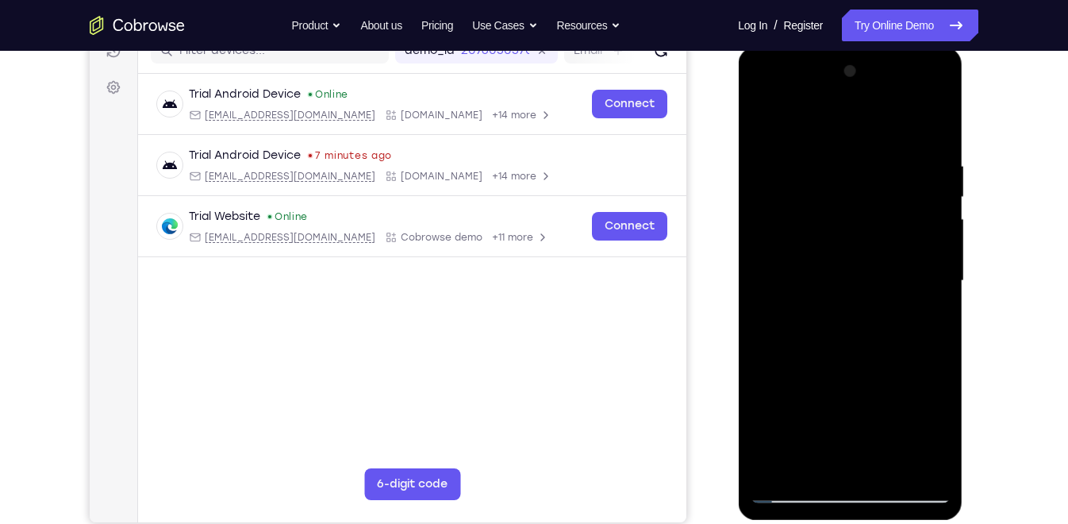
scroll to position [215, 0]
click at [759, 355] on div at bounding box center [850, 281] width 200 height 444
click at [765, 344] on div at bounding box center [850, 281] width 200 height 444
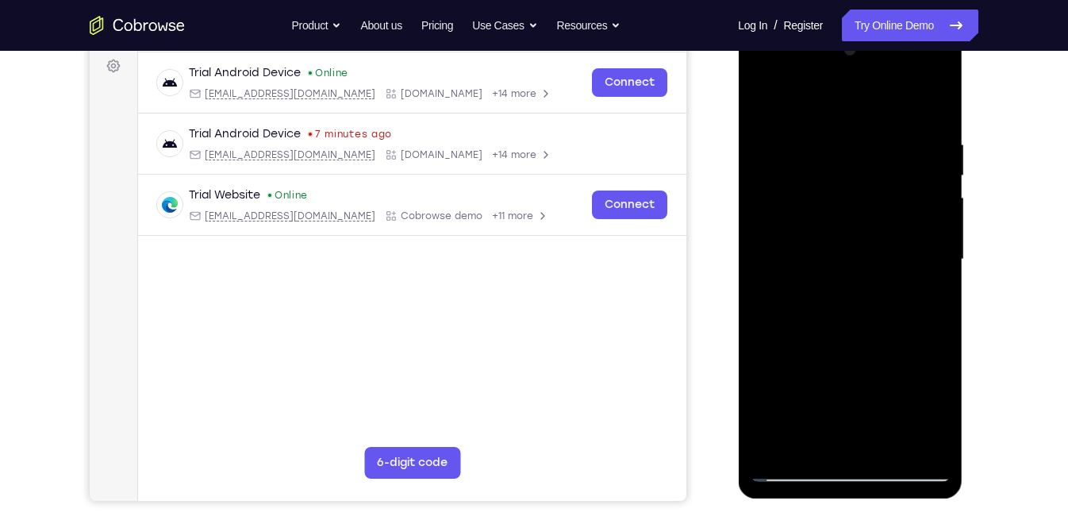
scroll to position [238, 0]
drag, startPoint x: 904, startPoint y: 258, endPoint x: 907, endPoint y: 244, distance: 14.6
click at [907, 244] on div at bounding box center [850, 258] width 200 height 444
drag, startPoint x: 880, startPoint y: 232, endPoint x: 891, endPoint y: 149, distance: 83.2
click at [891, 149] on div at bounding box center [850, 258] width 200 height 444
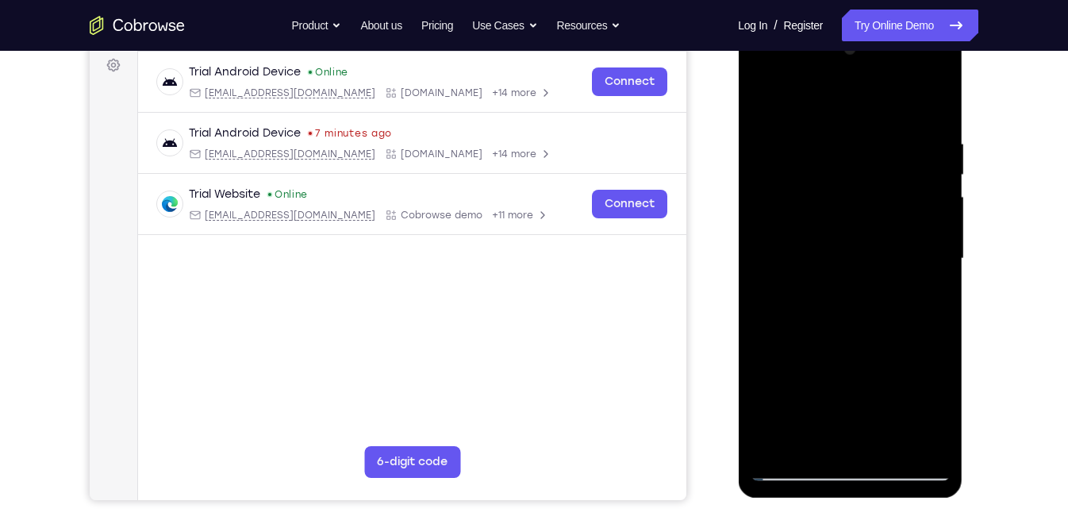
click at [934, 428] on div at bounding box center [850, 258] width 200 height 444
click at [756, 332] on div at bounding box center [850, 258] width 200 height 444
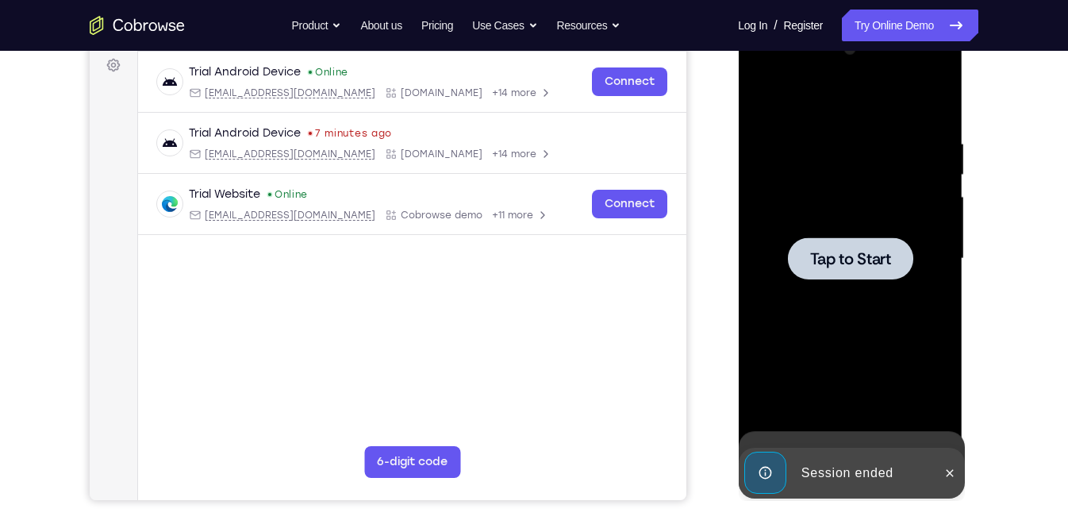
click at [756, 332] on div at bounding box center [850, 258] width 200 height 444
